Goal: Find specific page/section: Find specific page/section

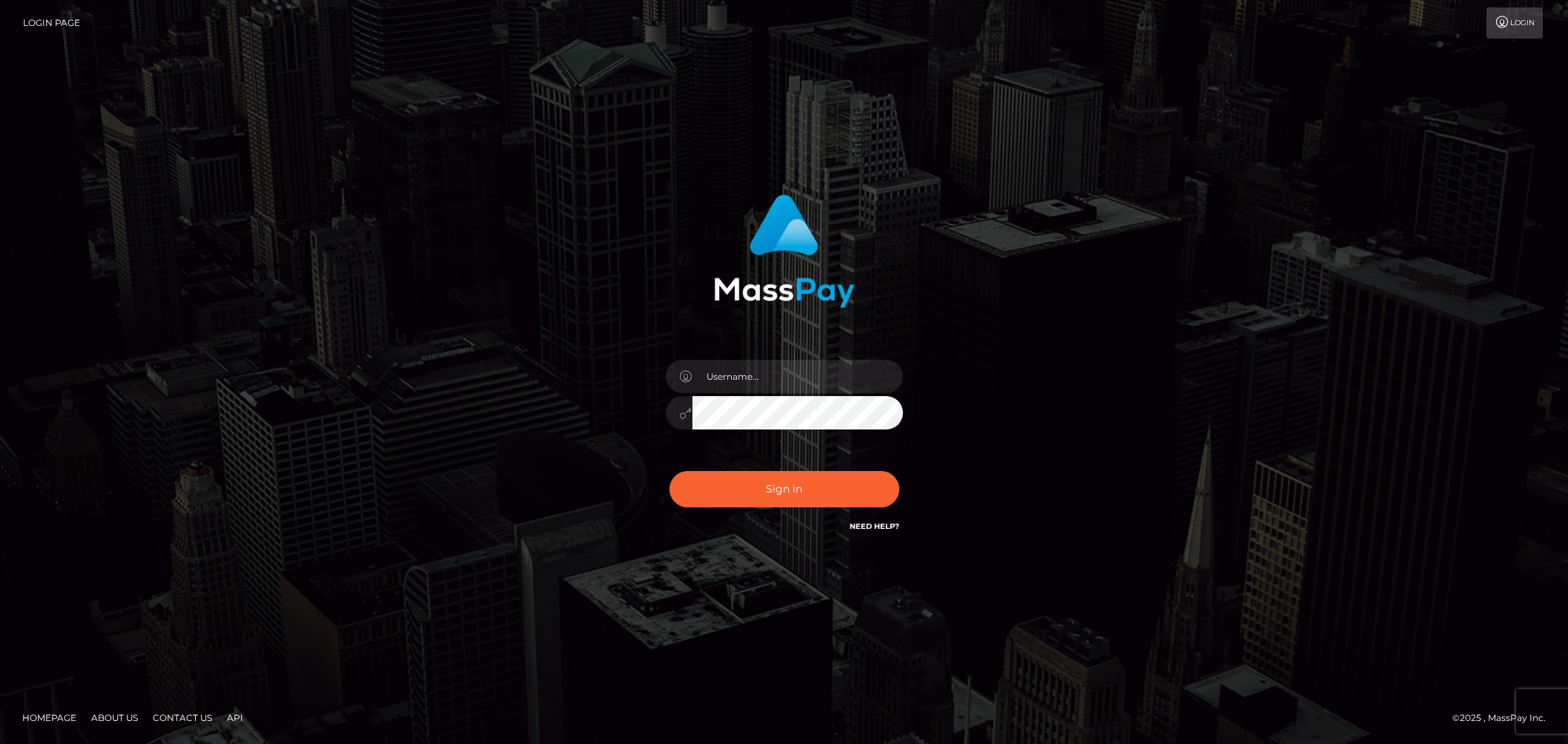
click at [777, 377] on input "text" at bounding box center [797, 376] width 210 height 33
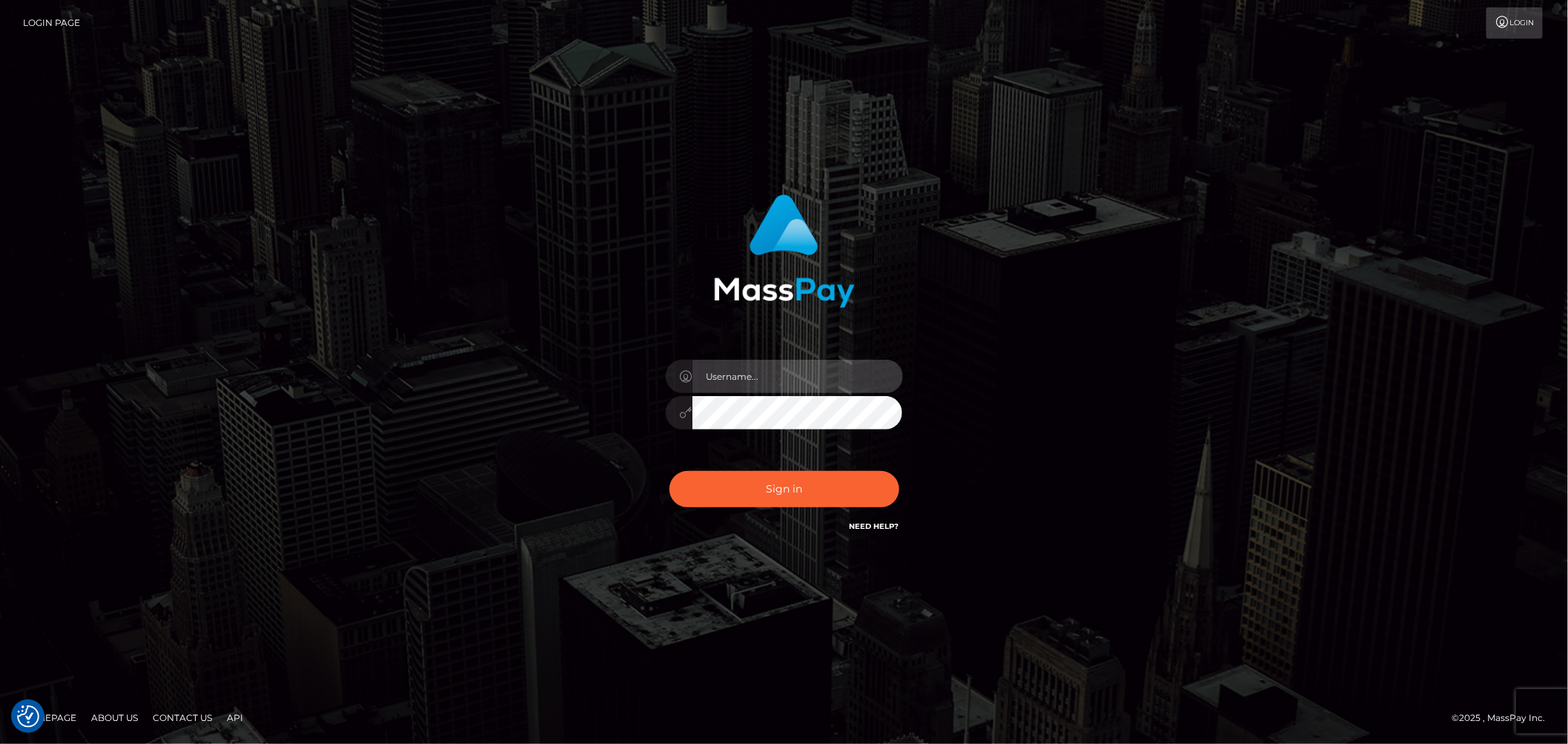
type input "ashbil"
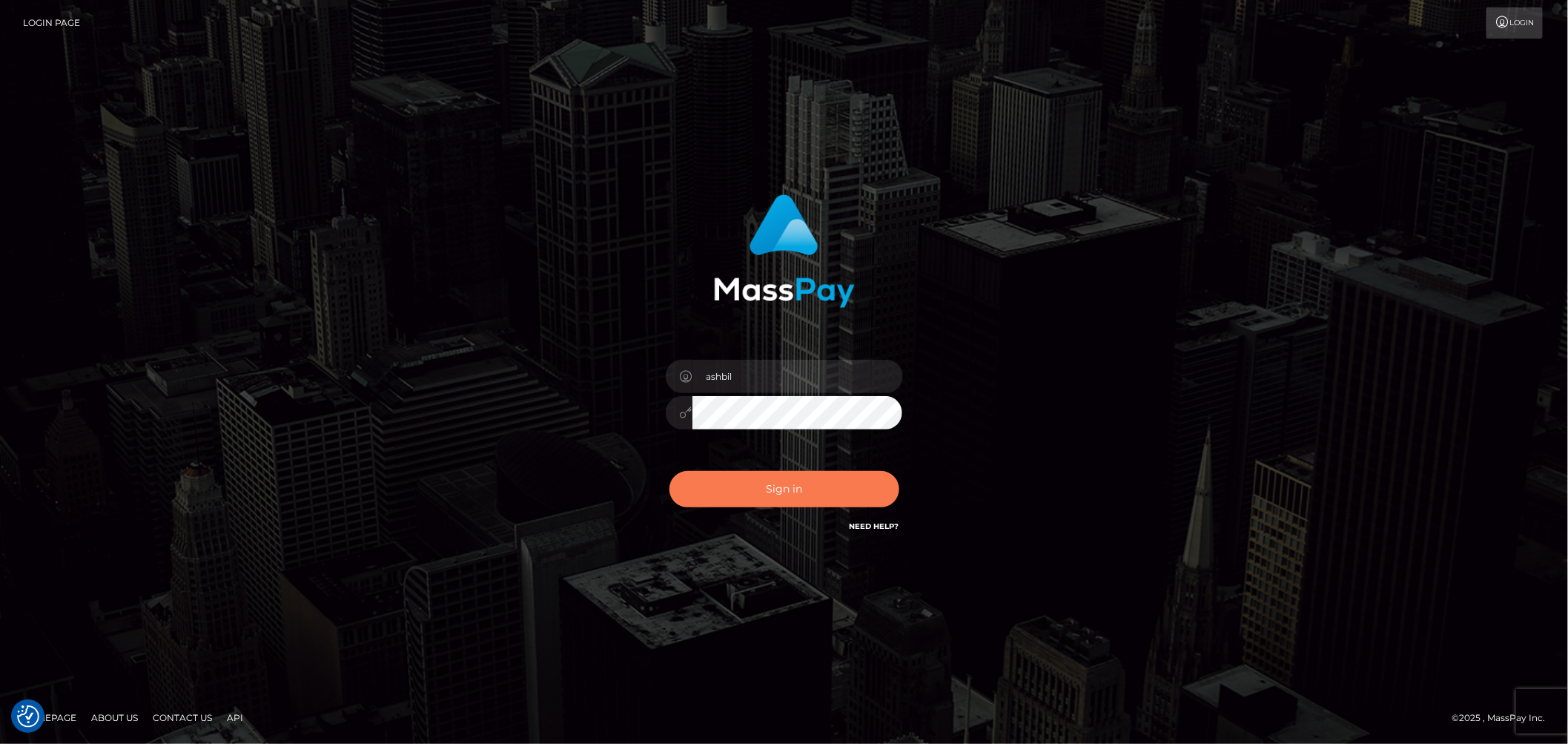
click at [784, 501] on button "Sign in" at bounding box center [784, 488] width 230 height 36
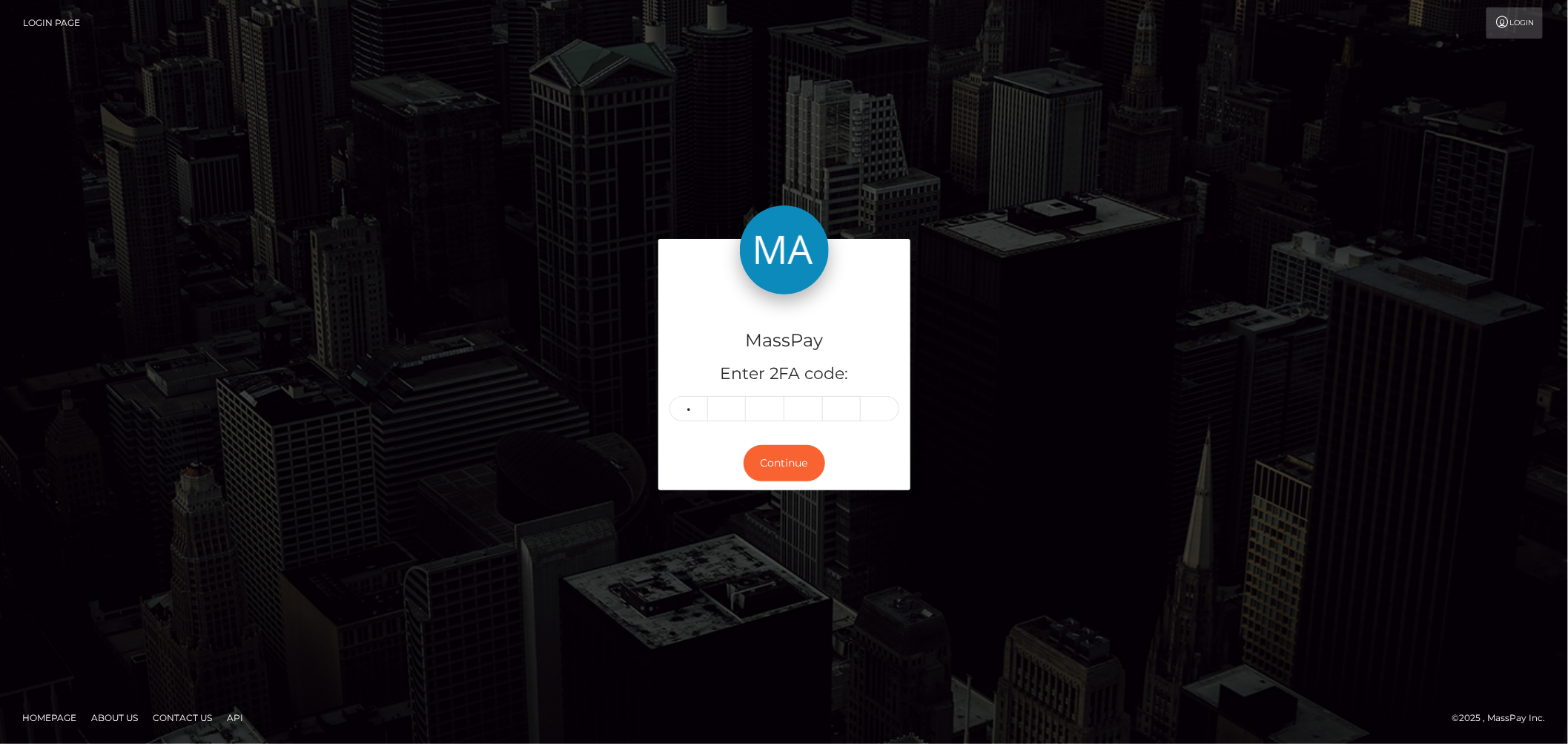
type input "8"
type input "1"
type input "0"
type input "2"
type input "8"
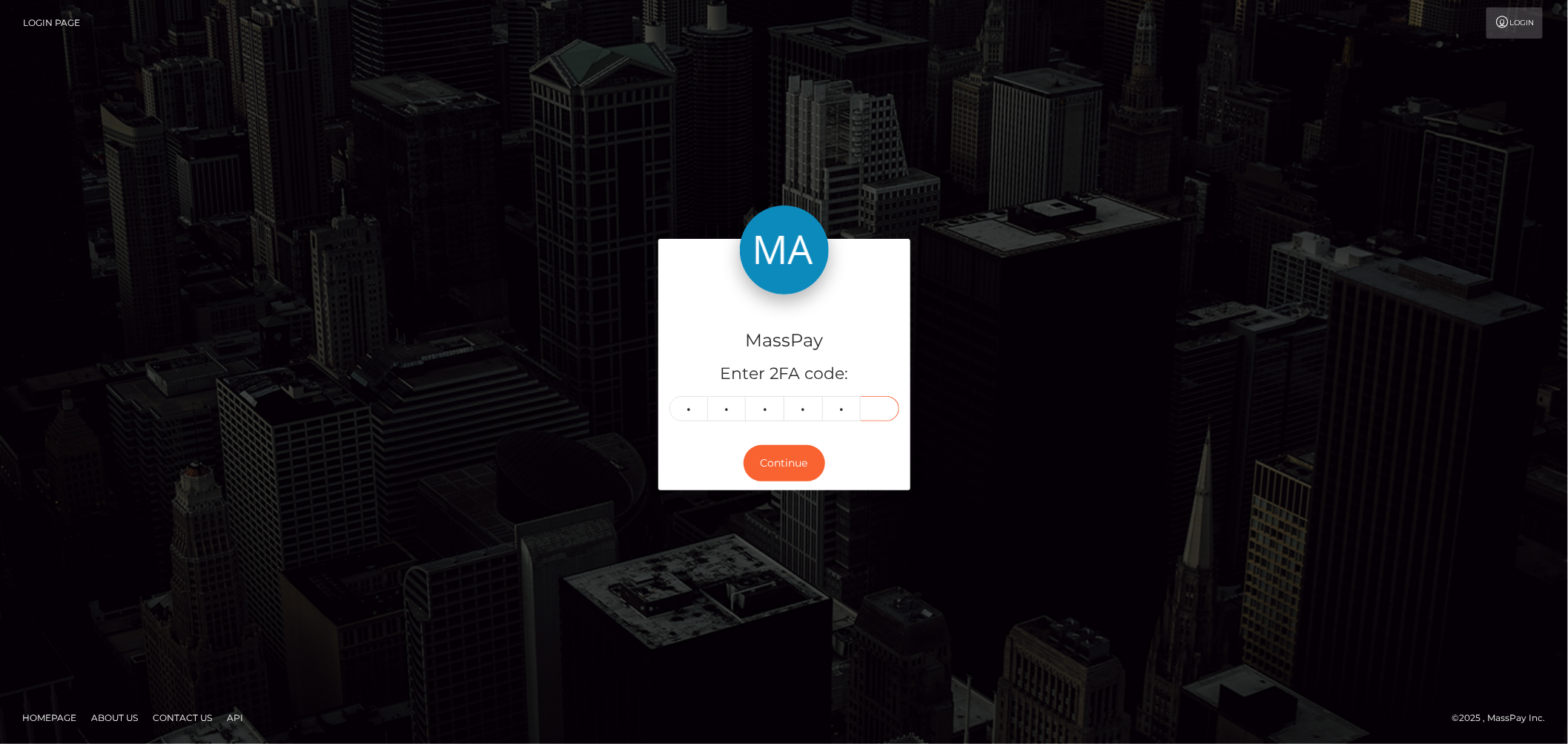
type input "9"
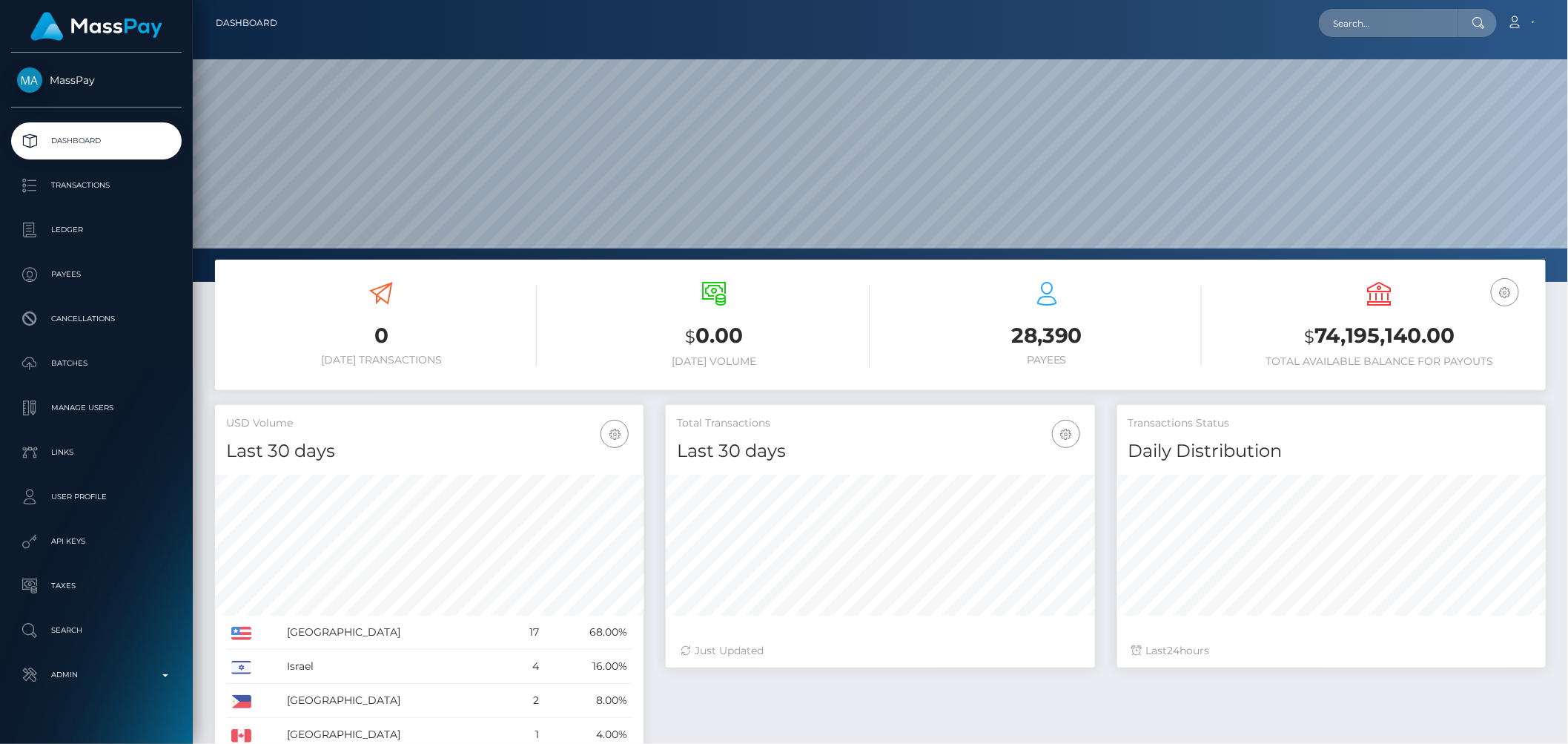
scroll to position [262, 428]
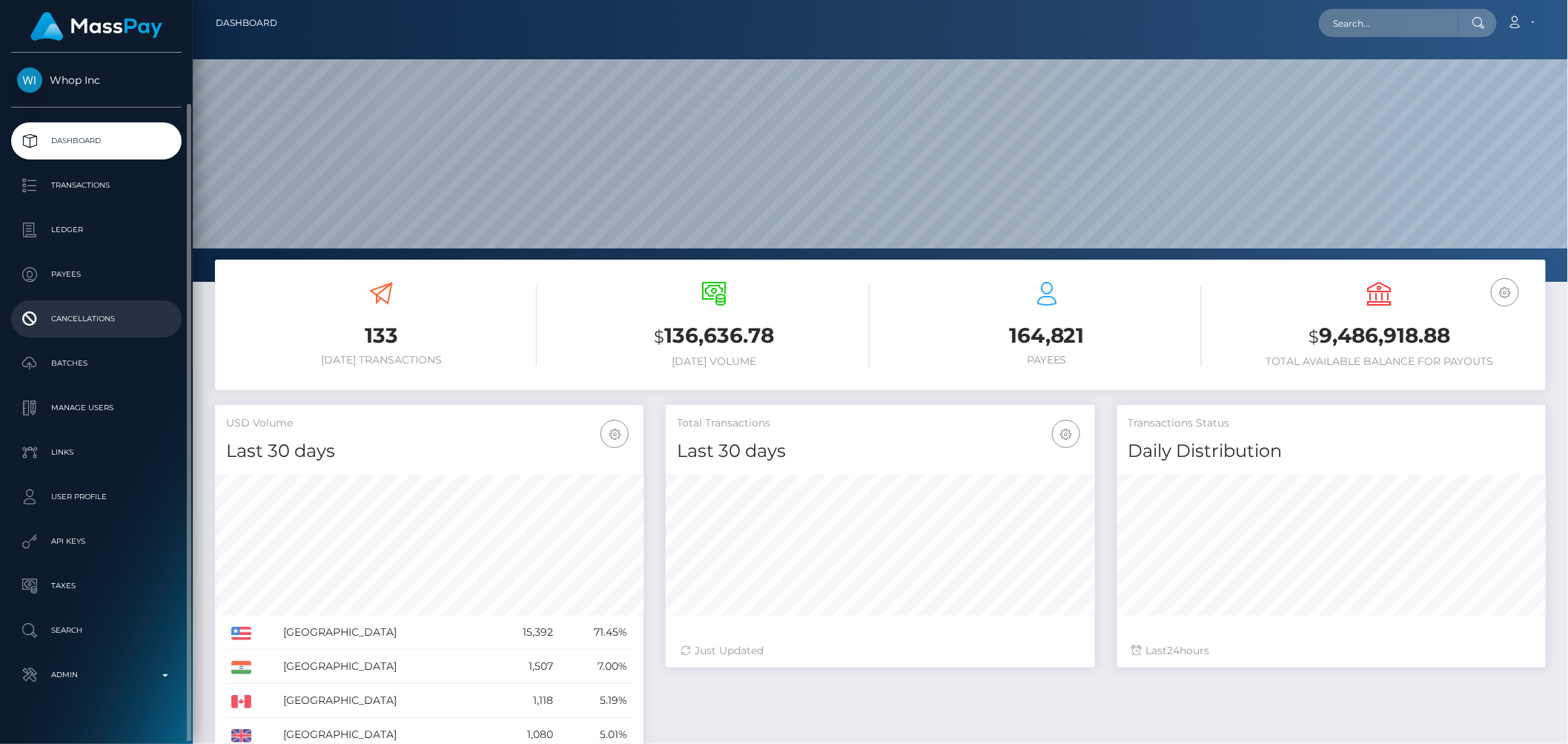
scroll to position [26, 0]
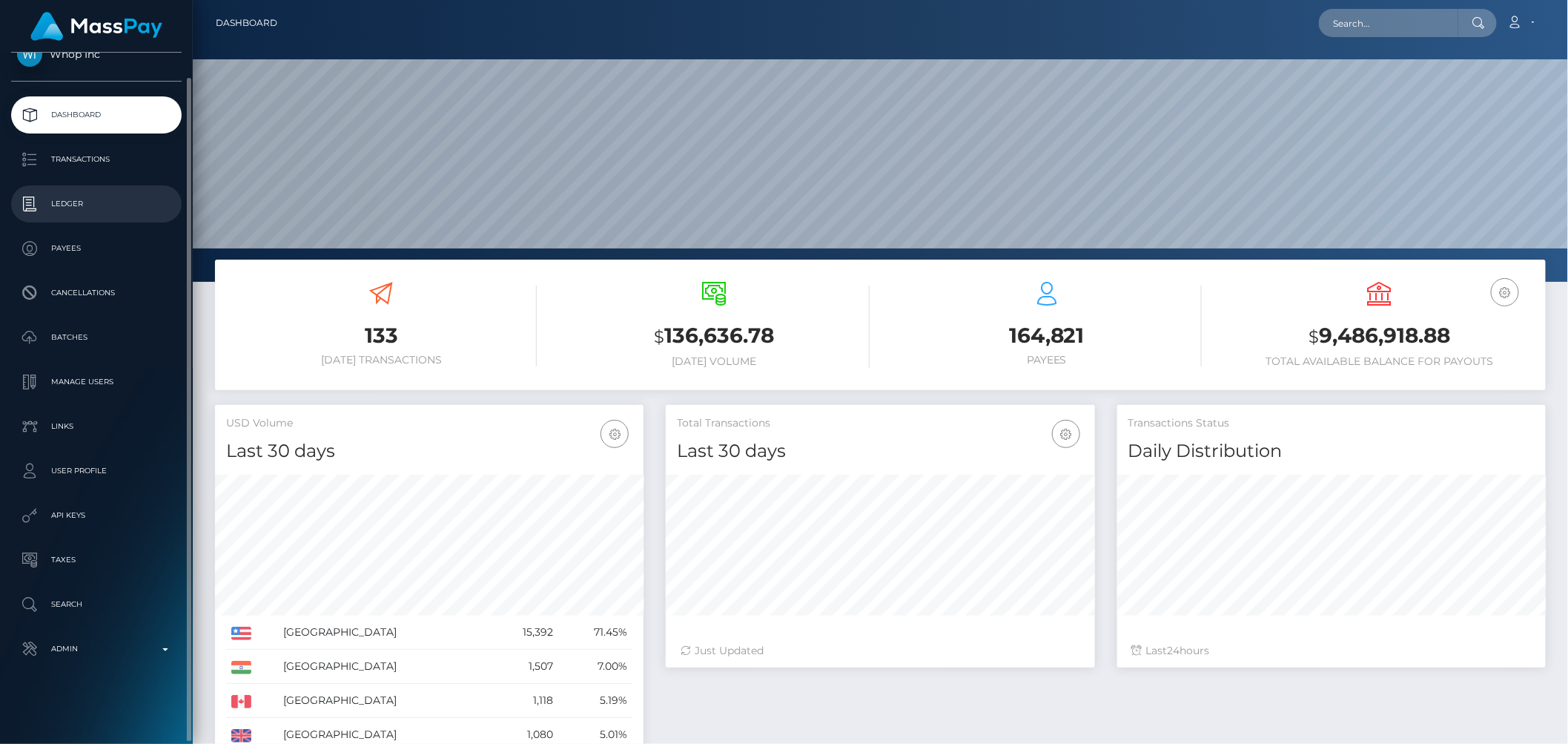
click at [86, 207] on p "Ledger" at bounding box center [97, 204] width 159 height 22
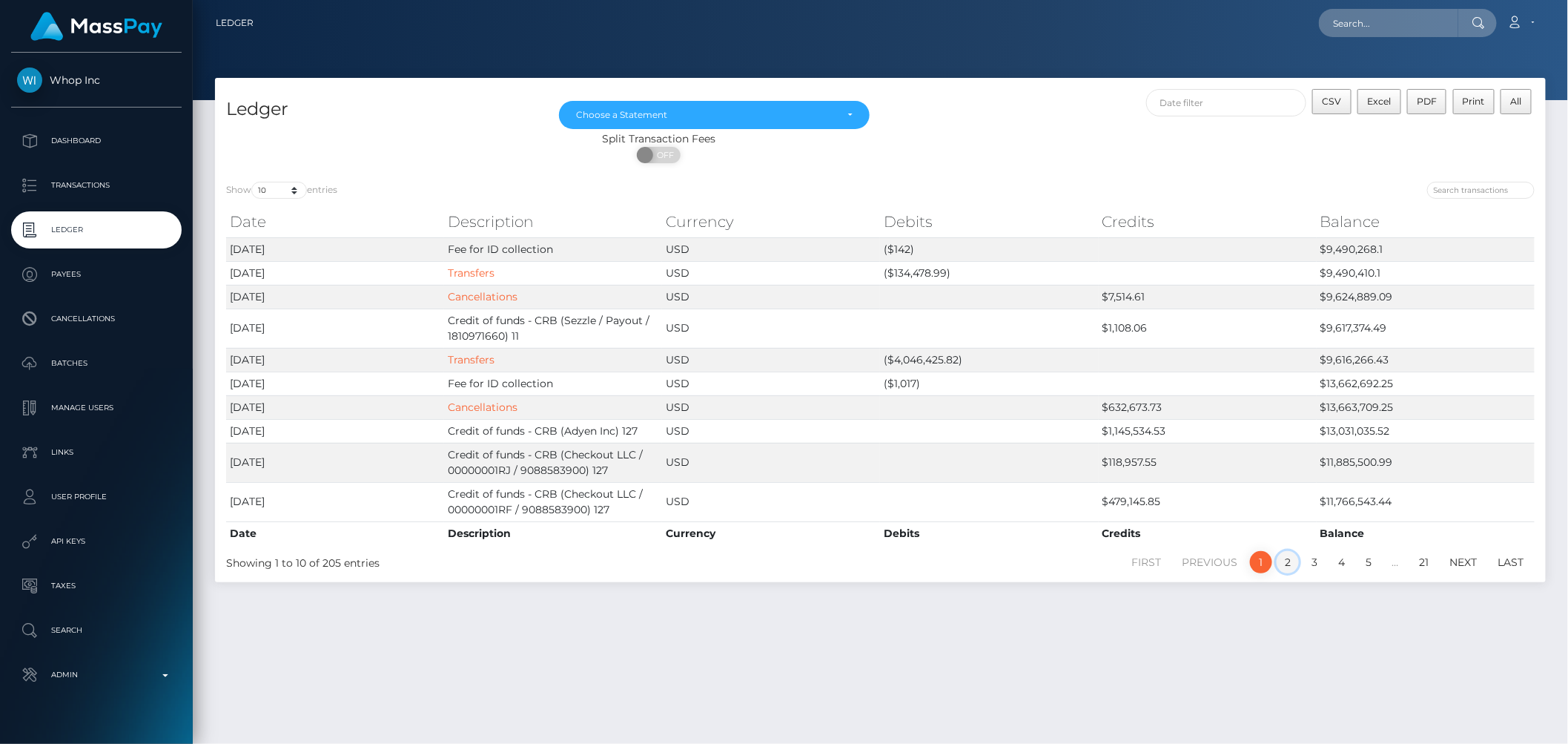
click at [1291, 566] on link "2" at bounding box center [1288, 561] width 22 height 22
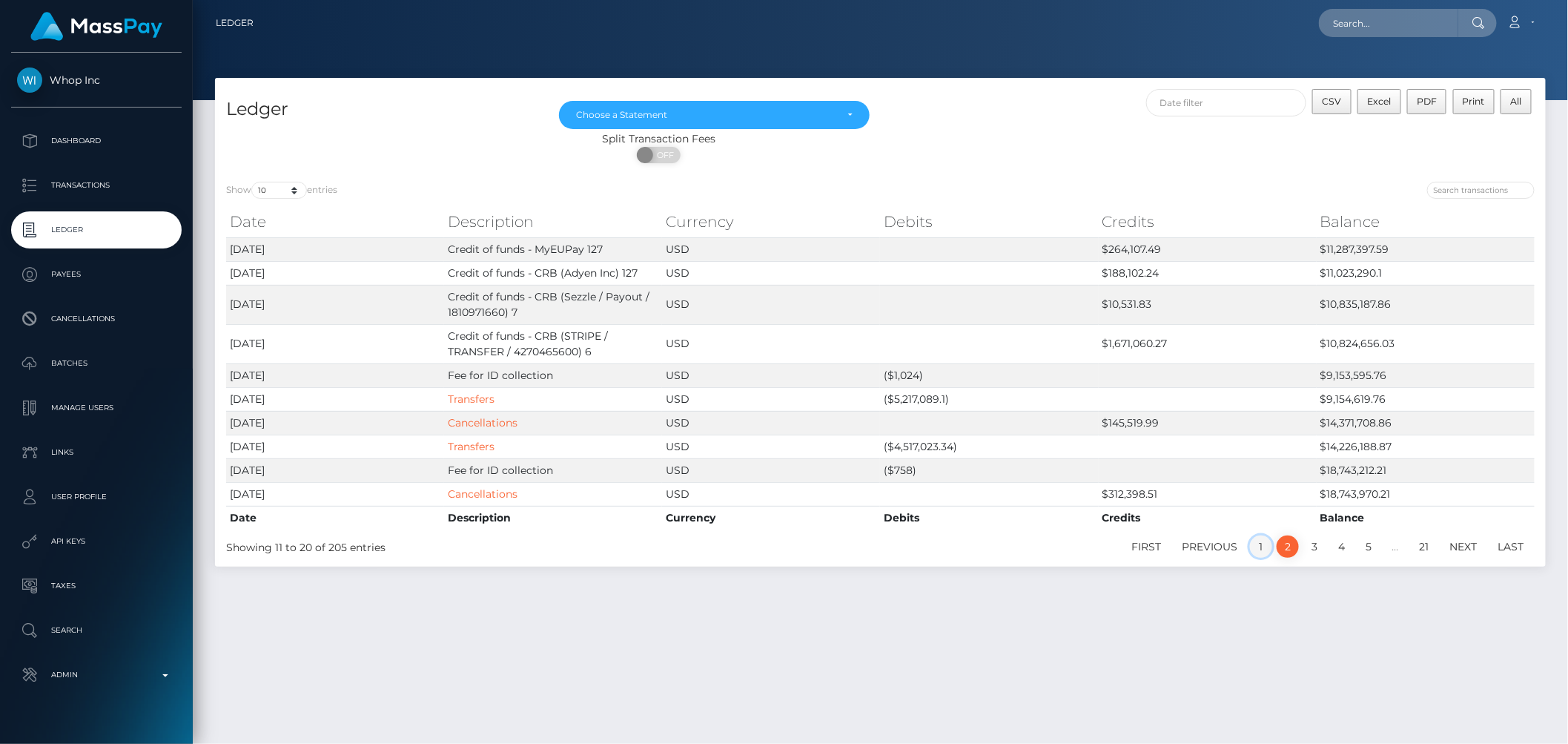
click at [1261, 551] on link "1" at bounding box center [1260, 545] width 22 height 22
